Goal: Information Seeking & Learning: Learn about a topic

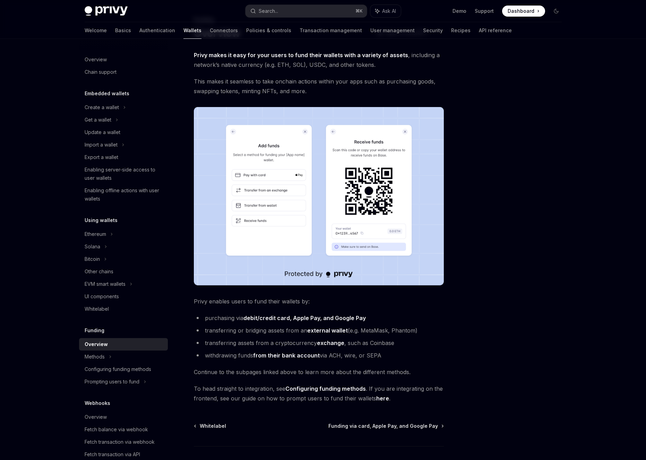
scroll to position [83, 0]
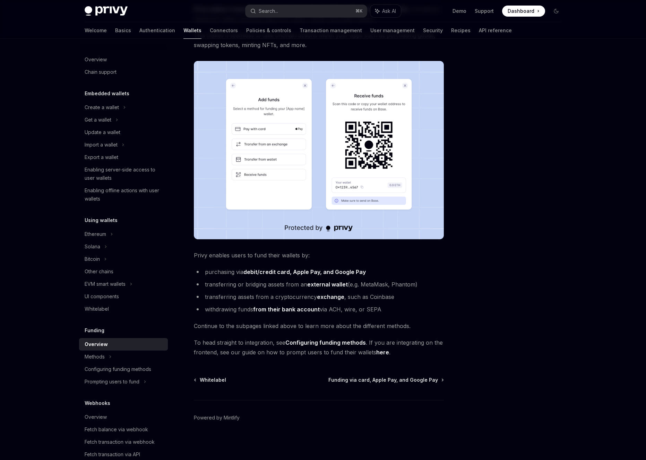
click at [364, 298] on li "transferring assets from a cryptocurrency exchange , such as Coinbase" at bounding box center [319, 297] width 250 height 10
click at [355, 298] on li "transferring assets from a cryptocurrency exchange , such as Coinbase" at bounding box center [319, 297] width 250 height 10
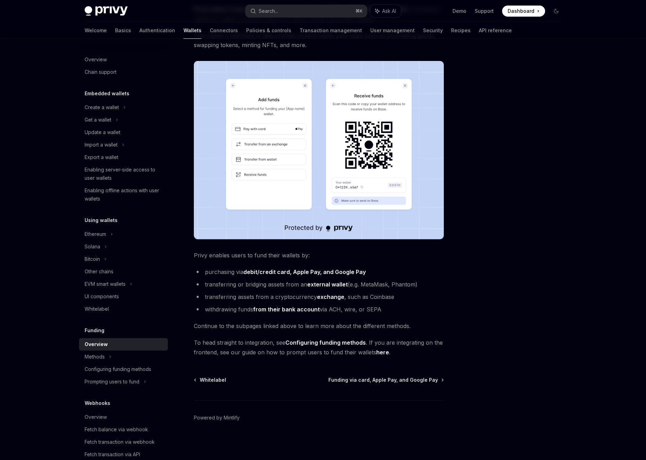
click at [350, 298] on li "transferring assets from a cryptocurrency exchange , such as Coinbase" at bounding box center [319, 297] width 250 height 10
click at [339, 297] on strong "exchange" at bounding box center [330, 297] width 27 height 7
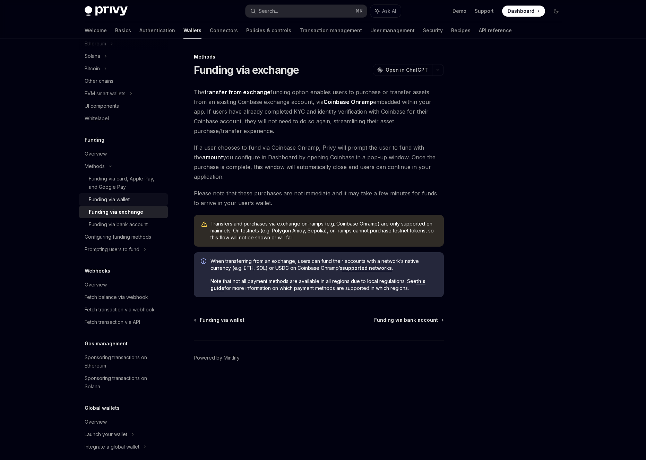
scroll to position [198, 0]
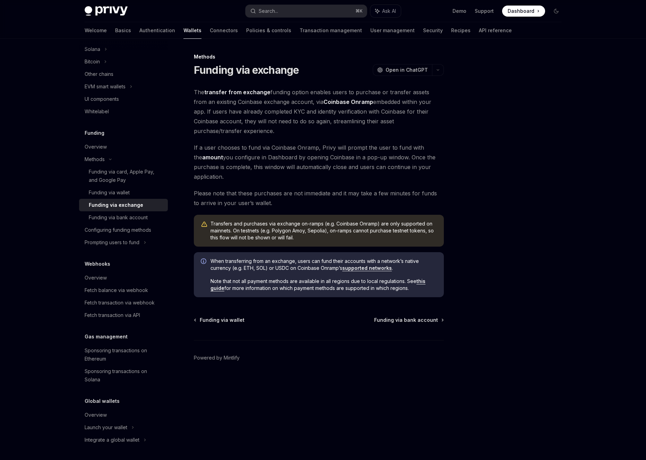
click at [252, 171] on span "If a user chooses to fund via Coinbase Onramp, Privy will prompt the user to fu…" at bounding box center [319, 162] width 250 height 39
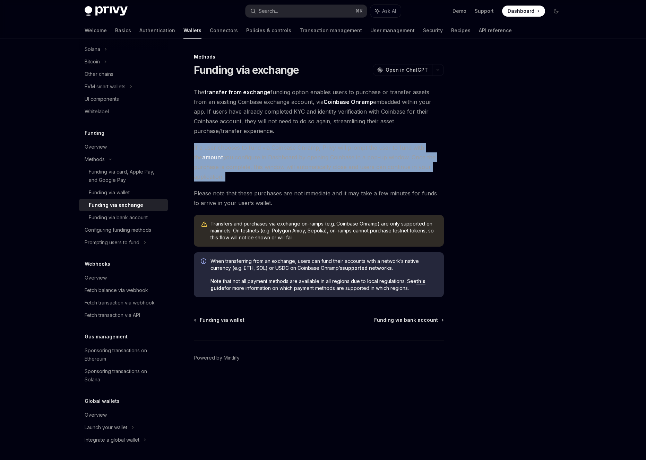
click at [252, 171] on span "If a user chooses to fund via Coinbase Onramp, Privy will prompt the user to fu…" at bounding box center [319, 162] width 250 height 39
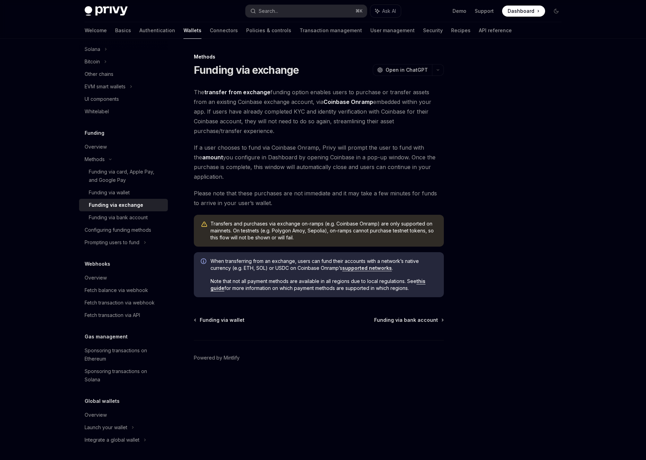
click at [264, 174] on span "If a user chooses to fund via Coinbase Onramp, Privy will prompt the user to fu…" at bounding box center [319, 162] width 250 height 39
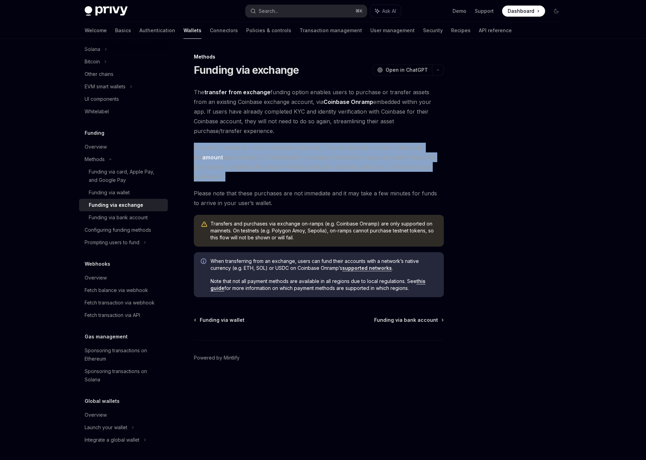
click at [264, 174] on span "If a user chooses to fund via Coinbase Onramp, Privy will prompt the user to fu…" at bounding box center [319, 162] width 250 height 39
click at [271, 180] on span "If a user chooses to fund via Coinbase Onramp, Privy will prompt the user to fu…" at bounding box center [319, 162] width 250 height 39
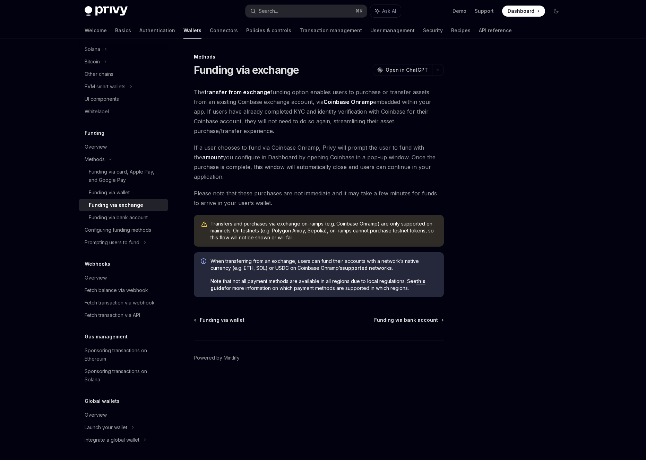
click at [293, 171] on span "If a user chooses to fund via Coinbase Onramp, Privy will prompt the user to fu…" at bounding box center [319, 162] width 250 height 39
click at [116, 228] on div "Configuring funding methods" at bounding box center [118, 230] width 67 height 8
type textarea "*"
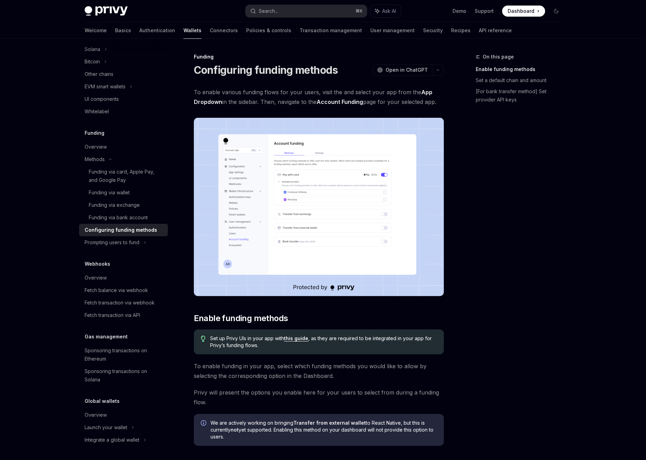
click at [529, 12] on span "Dashboard" at bounding box center [521, 11] width 27 height 7
click at [535, 12] on span at bounding box center [523, 11] width 43 height 11
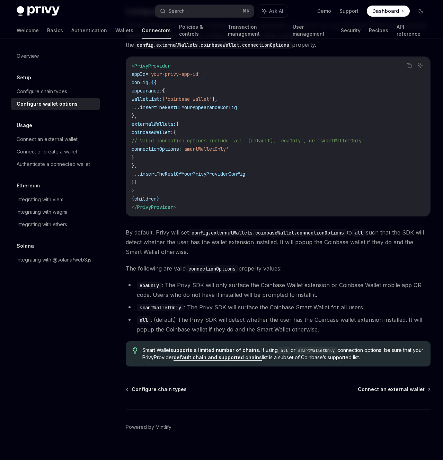
scroll to position [784, 0]
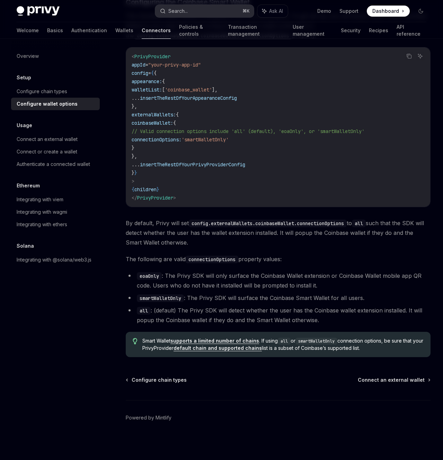
click at [198, 8] on button "Search... ⌘ K" at bounding box center [204, 11] width 99 height 12
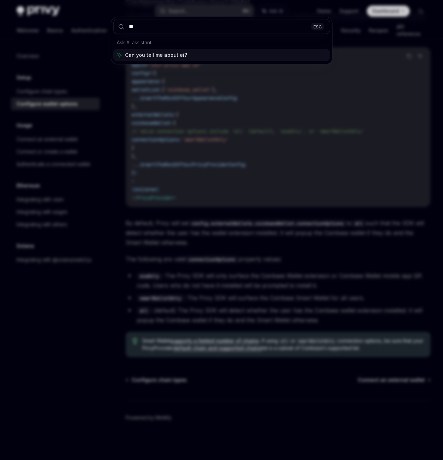
type input "***"
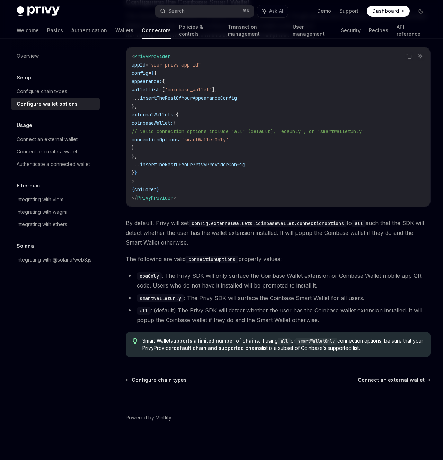
type textarea "*"
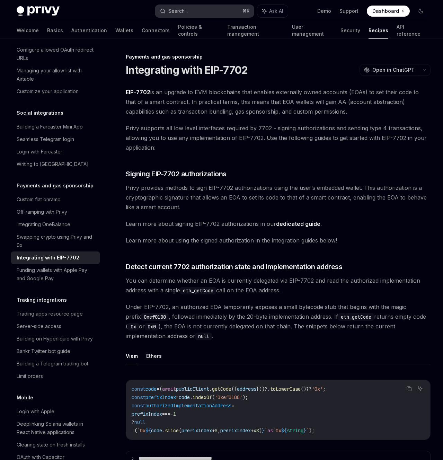
click at [196, 12] on button "Search... ⌘ K" at bounding box center [204, 11] width 99 height 12
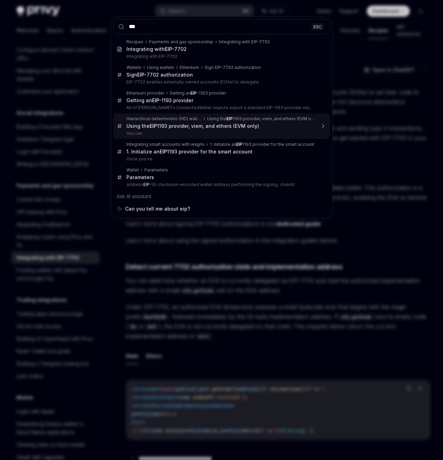
type input "***"
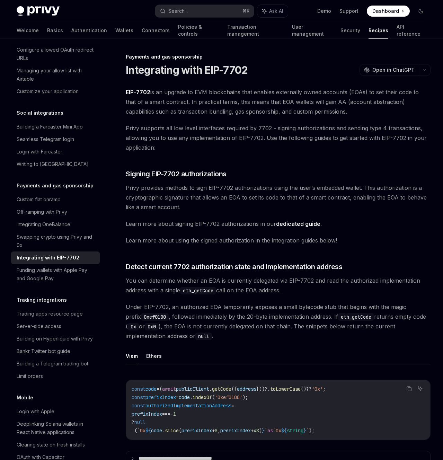
click at [180, 137] on span "Privy supports all low level interfaces required by 7702 - signing authorizatio…" at bounding box center [278, 137] width 305 height 29
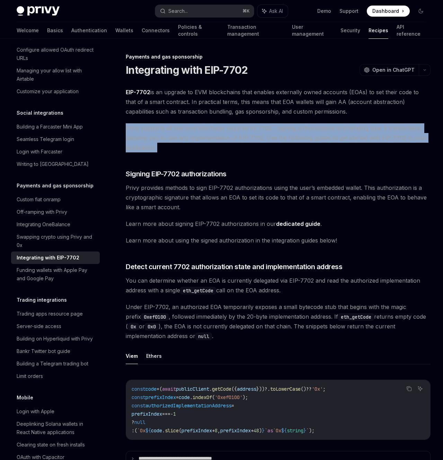
click at [180, 137] on span "Privy supports all low level interfaces required by 7702 - signing authorizatio…" at bounding box center [278, 137] width 305 height 29
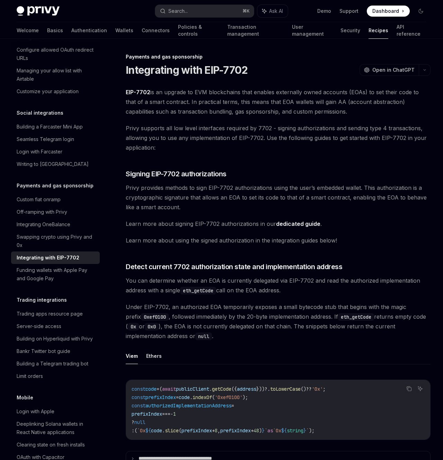
click at [185, 109] on span "EIP-7702 is an upgrade to EVM blockchains that enables externally owned account…" at bounding box center [278, 101] width 305 height 29
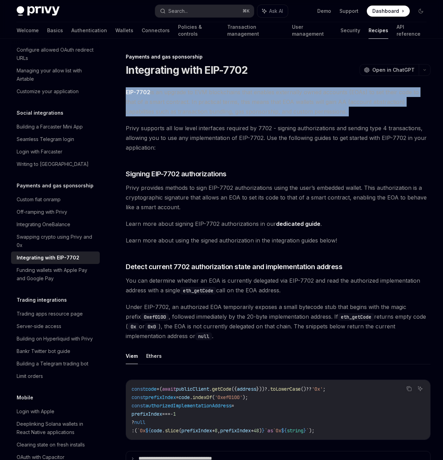
click at [185, 109] on span "EIP-7702 is an upgrade to EVM blockchains that enables externally owned account…" at bounding box center [278, 101] width 305 height 29
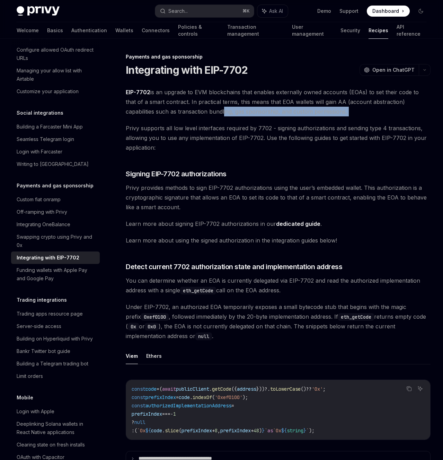
click at [192, 108] on span "EIP-7702 is an upgrade to EVM blockchains that enables externally owned account…" at bounding box center [278, 101] width 305 height 29
click at [192, 102] on span "EIP-7702 is an upgrade to EVM blockchains that enables externally owned account…" at bounding box center [278, 101] width 305 height 29
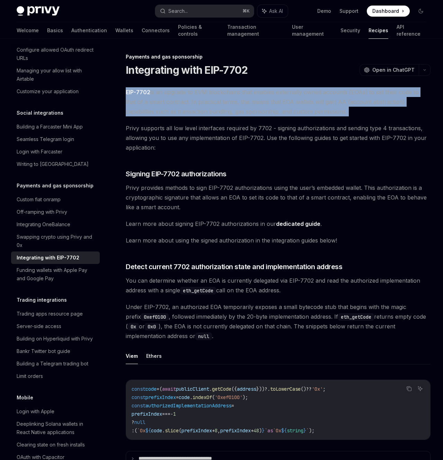
click at [192, 102] on span "EIP-7702 is an upgrade to EVM blockchains that enables externally owned account…" at bounding box center [278, 101] width 305 height 29
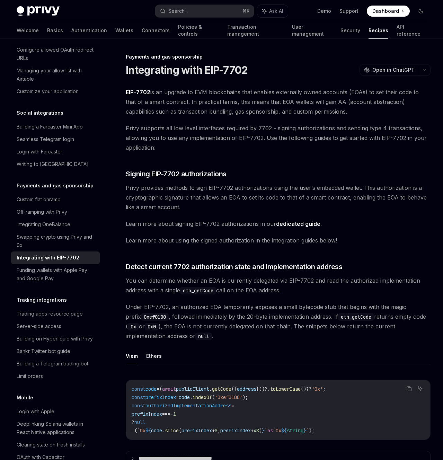
click at [179, 94] on span "EIP-7702 is an upgrade to EVM blockchains that enables externally owned account…" at bounding box center [278, 101] width 305 height 29
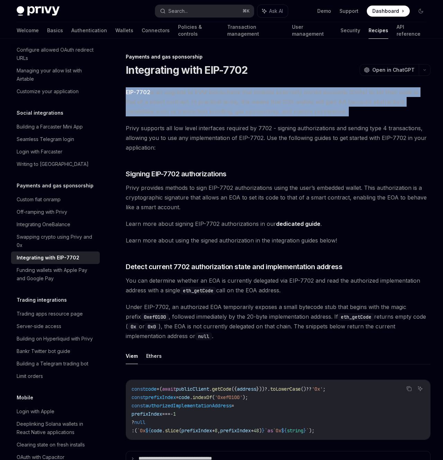
click at [179, 94] on span "EIP-7702 is an upgrade to EVM blockchains that enables externally owned account…" at bounding box center [278, 101] width 305 height 29
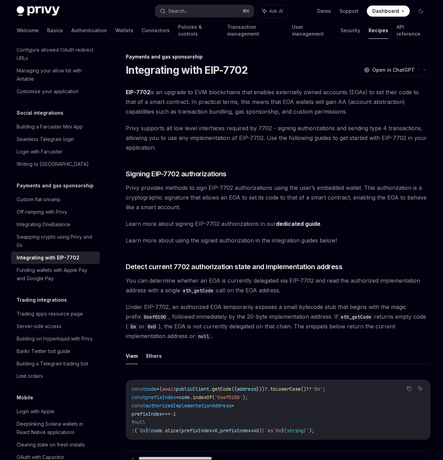
click at [197, 93] on span "EIP-7702 is an upgrade to EVM blockchains that enables externally owned account…" at bounding box center [278, 101] width 305 height 29
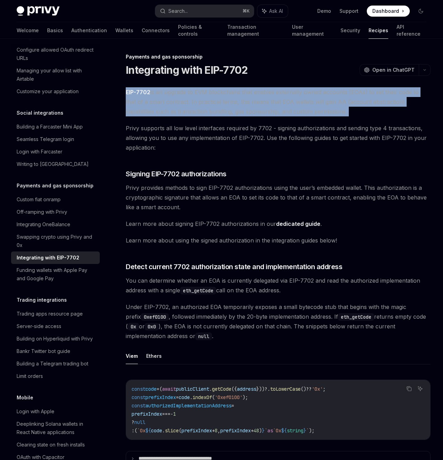
click at [197, 93] on span "EIP-7702 is an upgrade to EVM blockchains that enables externally owned account…" at bounding box center [278, 101] width 305 height 29
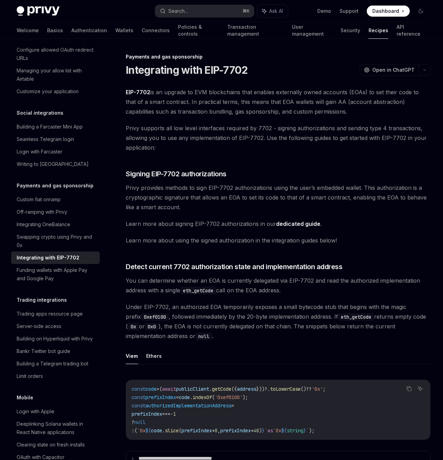
click at [215, 93] on span "EIP-7702 is an upgrade to EVM blockchains that enables externally owned account…" at bounding box center [278, 101] width 305 height 29
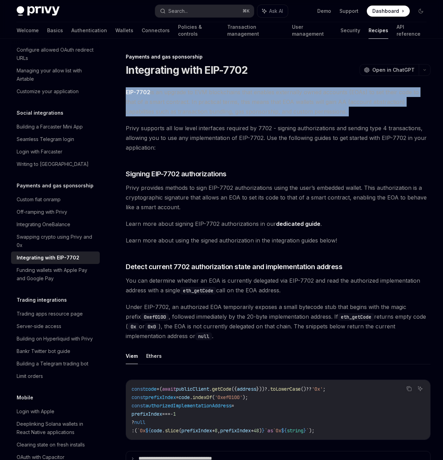
click at [215, 93] on span "EIP-7702 is an upgrade to EVM blockchains that enables externally owned account…" at bounding box center [278, 101] width 305 height 29
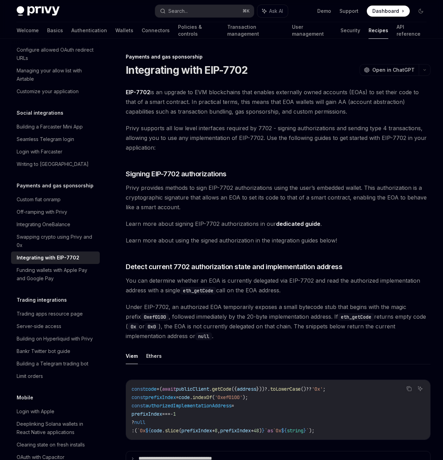
click at [227, 93] on span "EIP-7702 is an upgrade to EVM blockchains that enables externally owned account…" at bounding box center [278, 101] width 305 height 29
